Goal: Information Seeking & Learning: Find specific fact

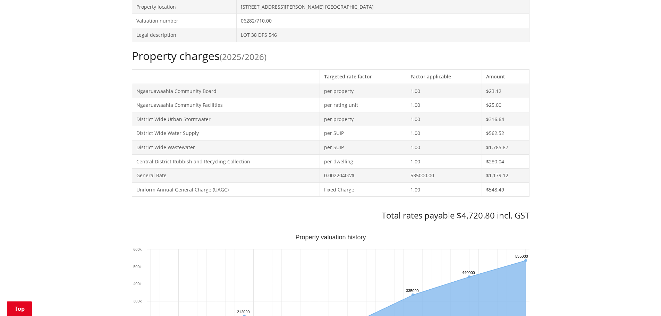
scroll to position [208, 0]
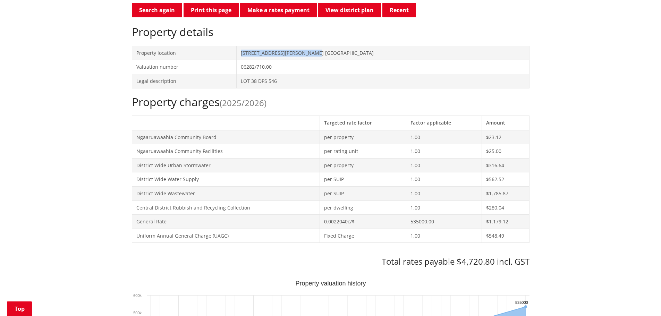
drag, startPoint x: 361, startPoint y: 51, endPoint x: 259, endPoint y: 55, distance: 102.1
click at [259, 55] on tr "Property location [STREET_ADDRESS][PERSON_NAME] [GEOGRAPHIC_DATA]" at bounding box center [330, 53] width 397 height 14
copy tr "[STREET_ADDRESS][PERSON_NAME] [GEOGRAPHIC_DATA]"
click at [295, 102] on h2 "Property charges (2025/2026)" at bounding box center [331, 101] width 398 height 13
drag, startPoint x: 363, startPoint y: 50, endPoint x: 277, endPoint y: 49, distance: 86.4
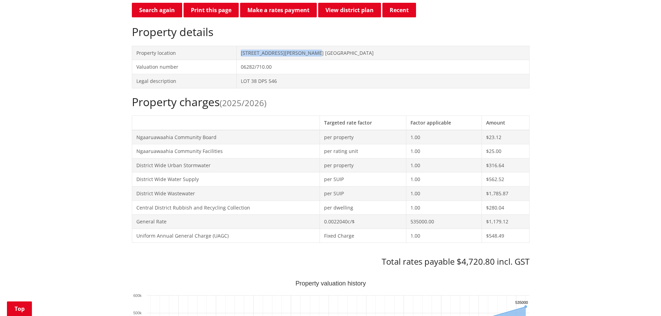
click at [277, 49] on tr "Property location [STREET_ADDRESS][PERSON_NAME] [GEOGRAPHIC_DATA]" at bounding box center [330, 53] width 397 height 14
copy tr "[STREET_ADDRESS][PERSON_NAME] [GEOGRAPHIC_DATA]"
click at [331, 87] on td "LOT 38 DPS 546" at bounding box center [383, 81] width 293 height 14
drag, startPoint x: 366, startPoint y: 53, endPoint x: 276, endPoint y: 51, distance: 89.9
click at [276, 51] on tr "Property location [STREET_ADDRESS][PERSON_NAME] [GEOGRAPHIC_DATA]" at bounding box center [330, 53] width 397 height 14
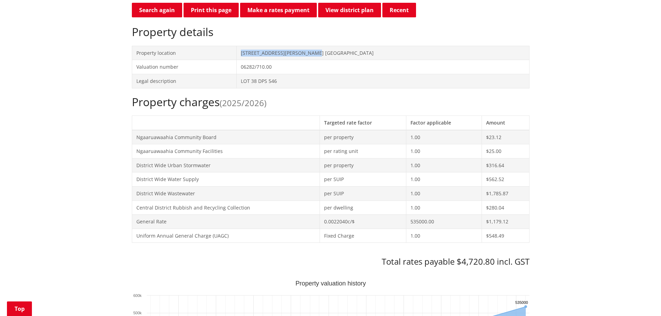
copy tr "[STREET_ADDRESS][PERSON_NAME] [GEOGRAPHIC_DATA]"
click at [203, 12] on button "Print this page" at bounding box center [211, 10] width 55 height 15
